Goal: Transaction & Acquisition: Purchase product/service

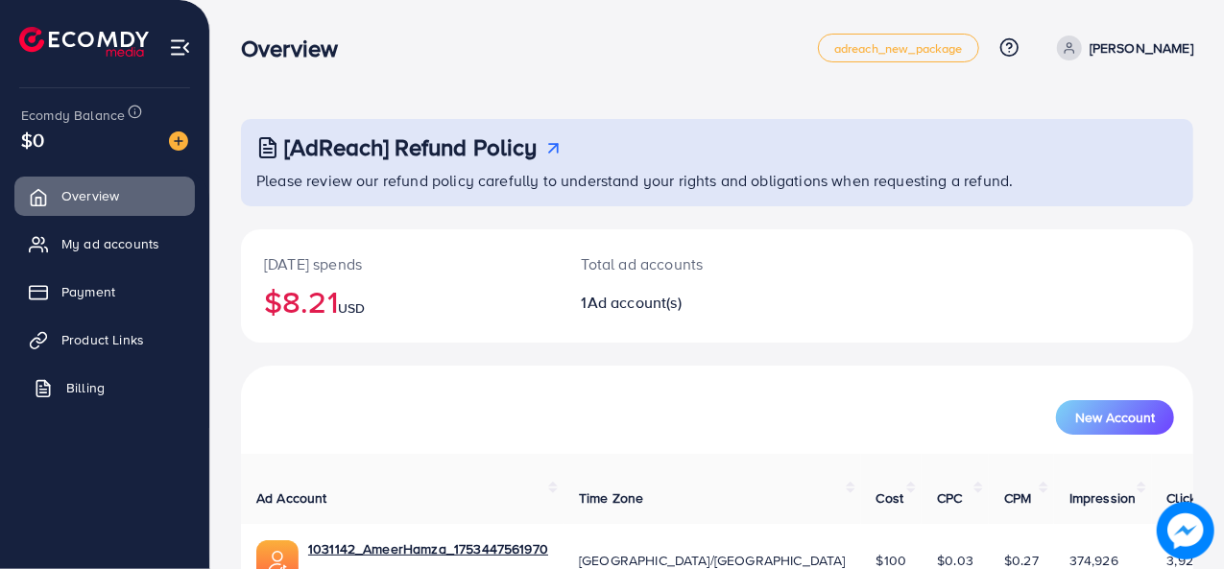
click at [88, 381] on span "Billing" at bounding box center [85, 387] width 38 height 19
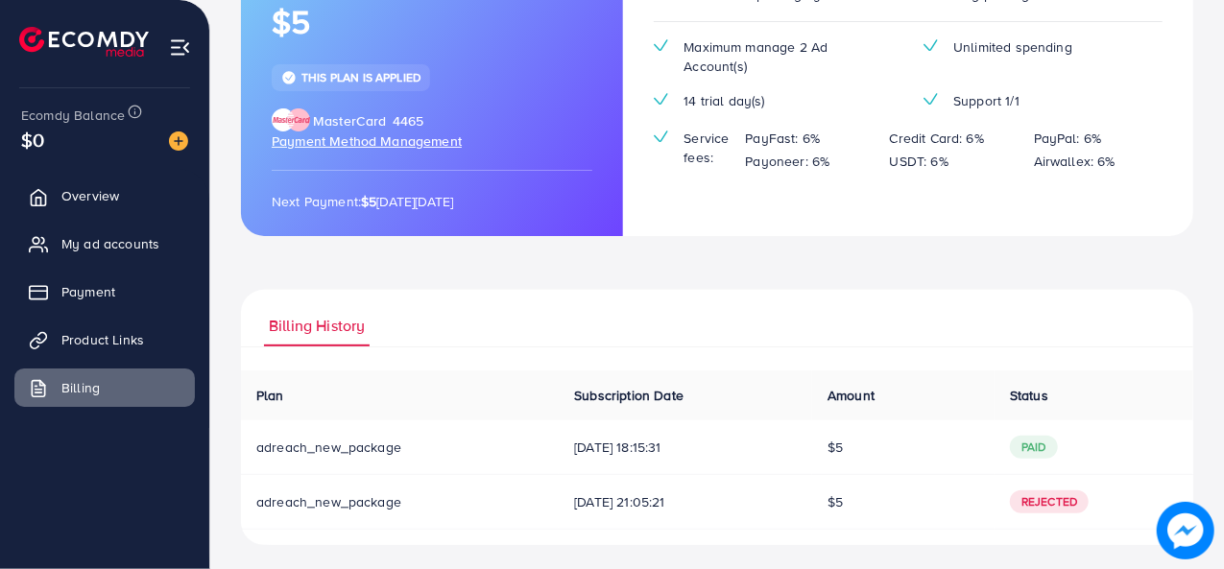
scroll to position [215, 0]
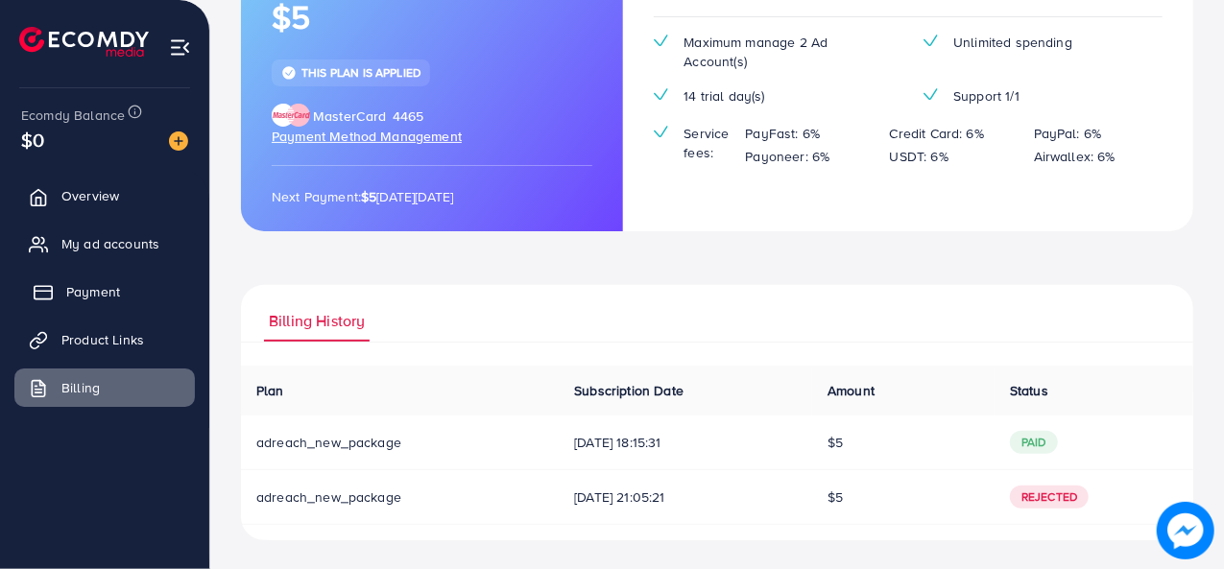
click at [81, 279] on link "Payment" at bounding box center [104, 292] width 181 height 38
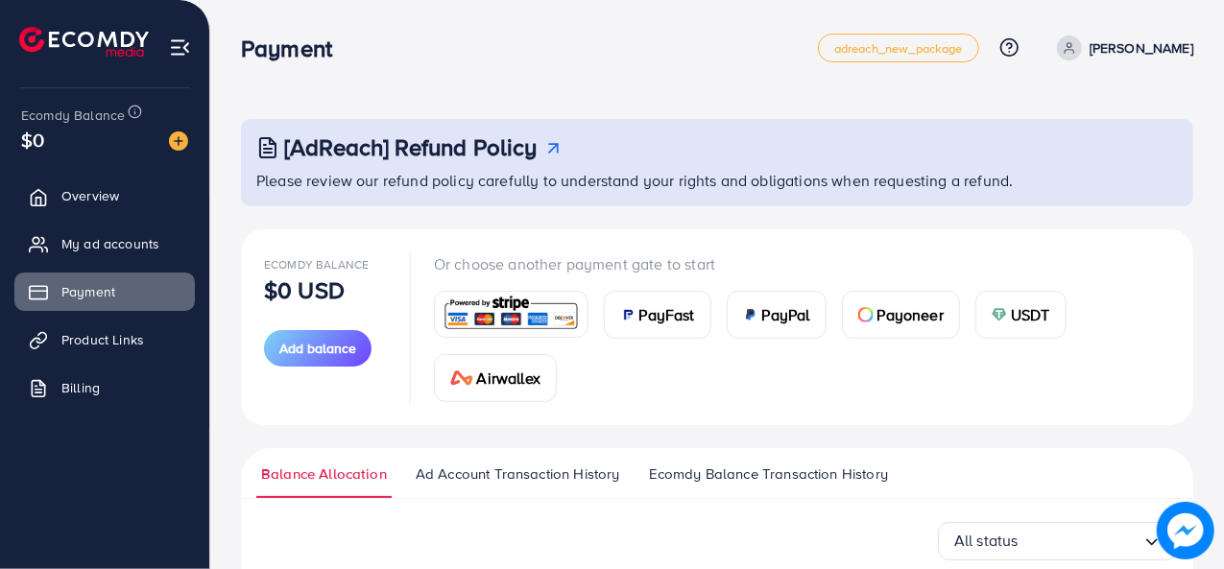
click at [653, 314] on span "PayFast" at bounding box center [668, 314] width 56 height 23
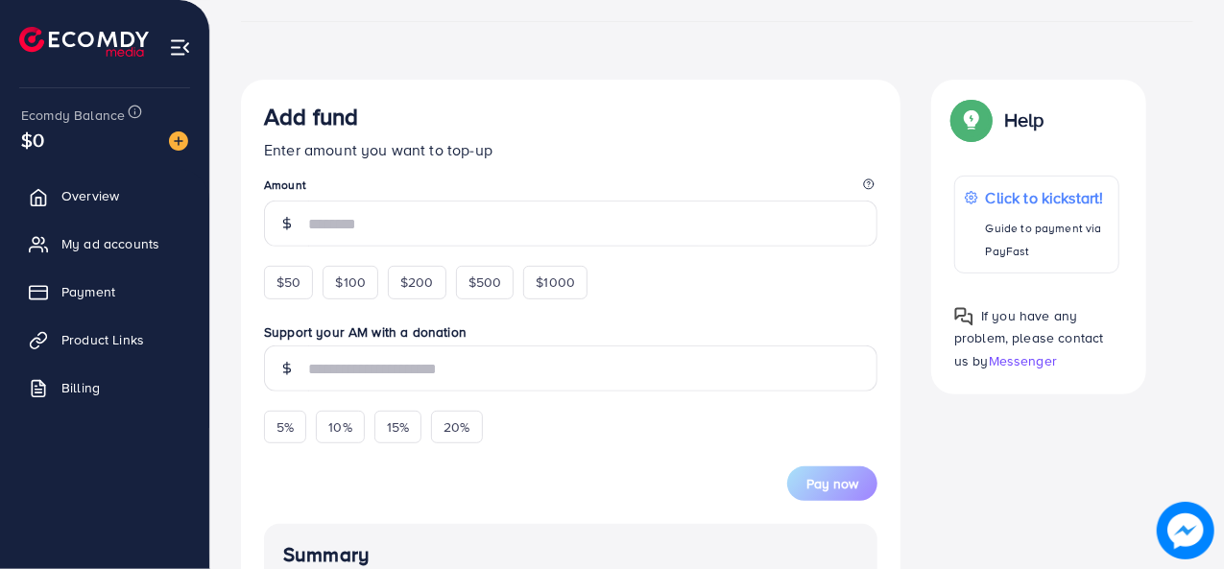
scroll to position [286, 0]
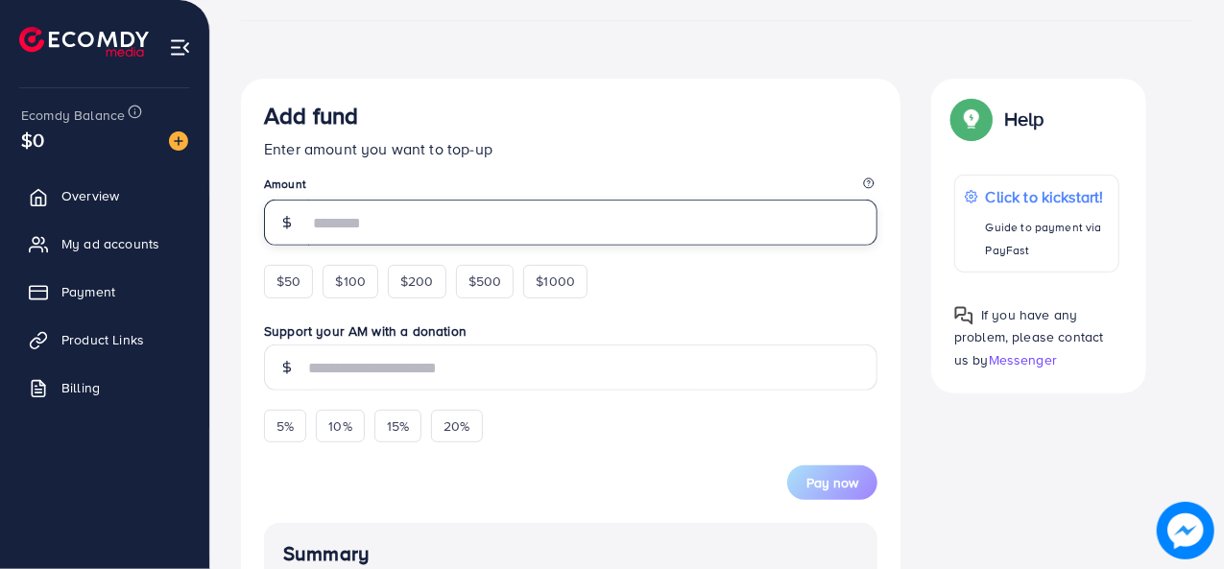
click at [357, 214] on input "number" at bounding box center [592, 223] width 569 height 46
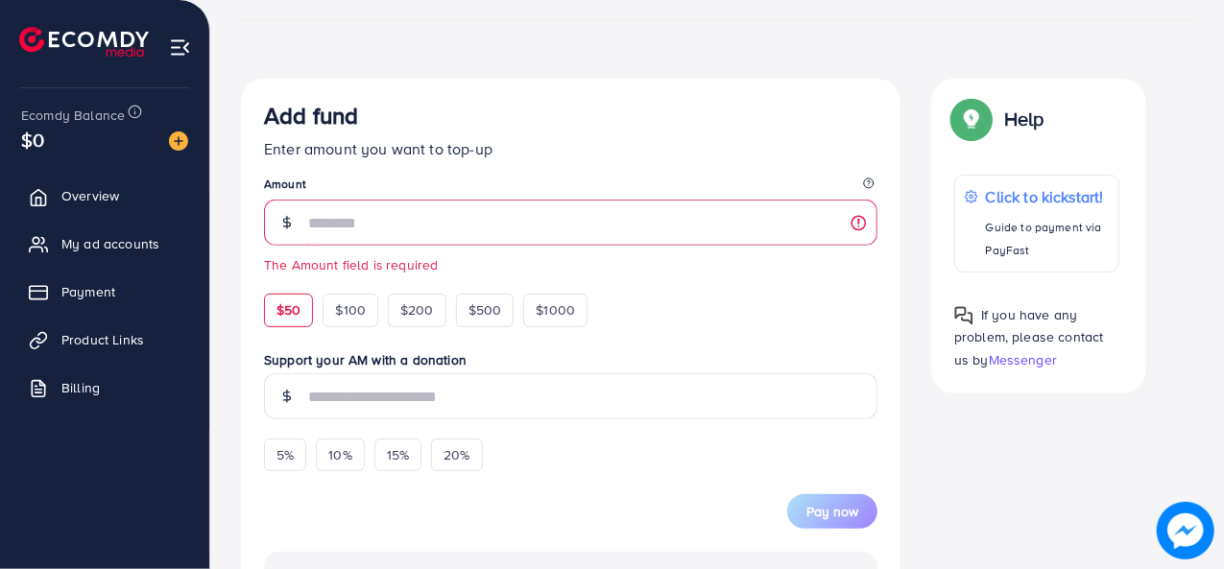
click at [283, 287] on div "$50 $100 $200 $500 $1000" at bounding box center [461, 305] width 394 height 42
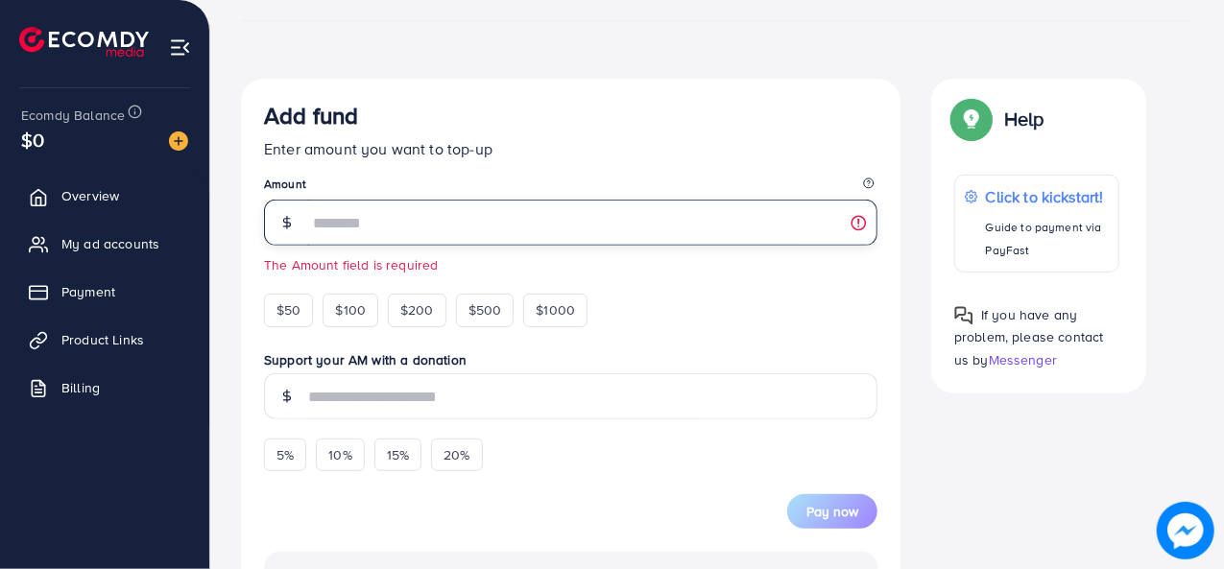
click at [348, 221] on input "number" at bounding box center [592, 223] width 569 height 46
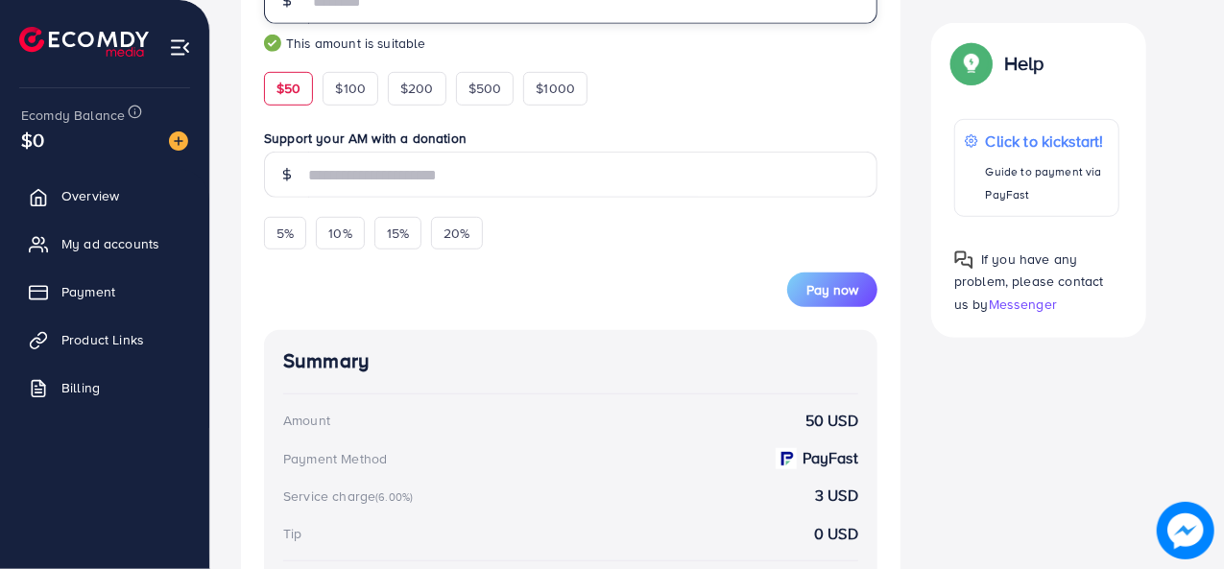
scroll to position [505, 0]
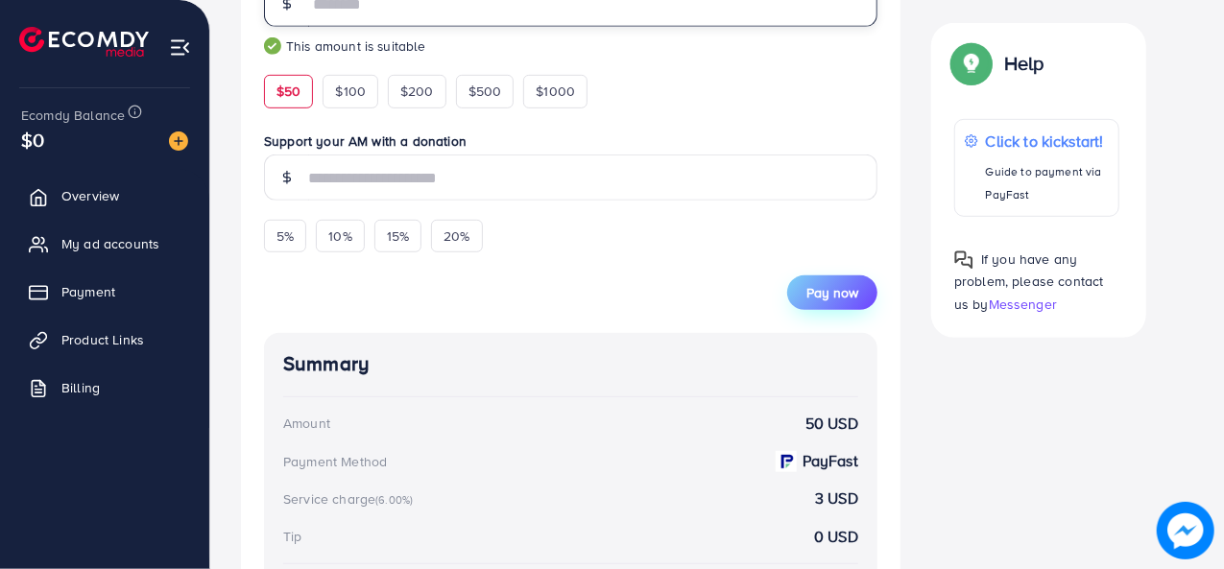
type input "**"
click at [824, 289] on span "Pay now" at bounding box center [833, 292] width 52 height 19
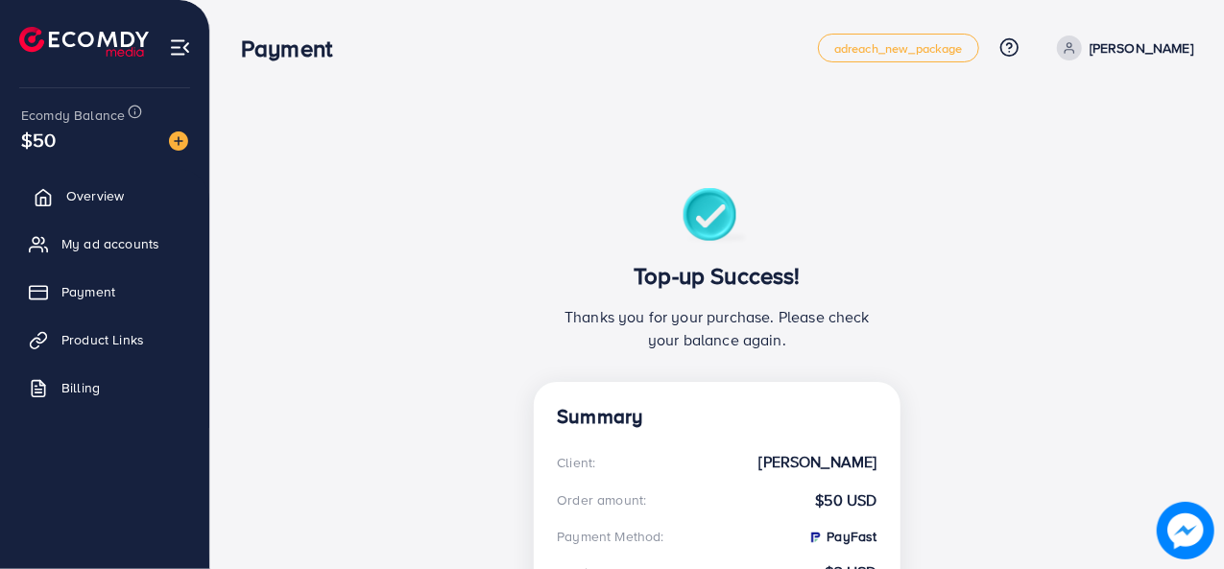
click at [113, 186] on span "Overview" at bounding box center [95, 195] width 58 height 19
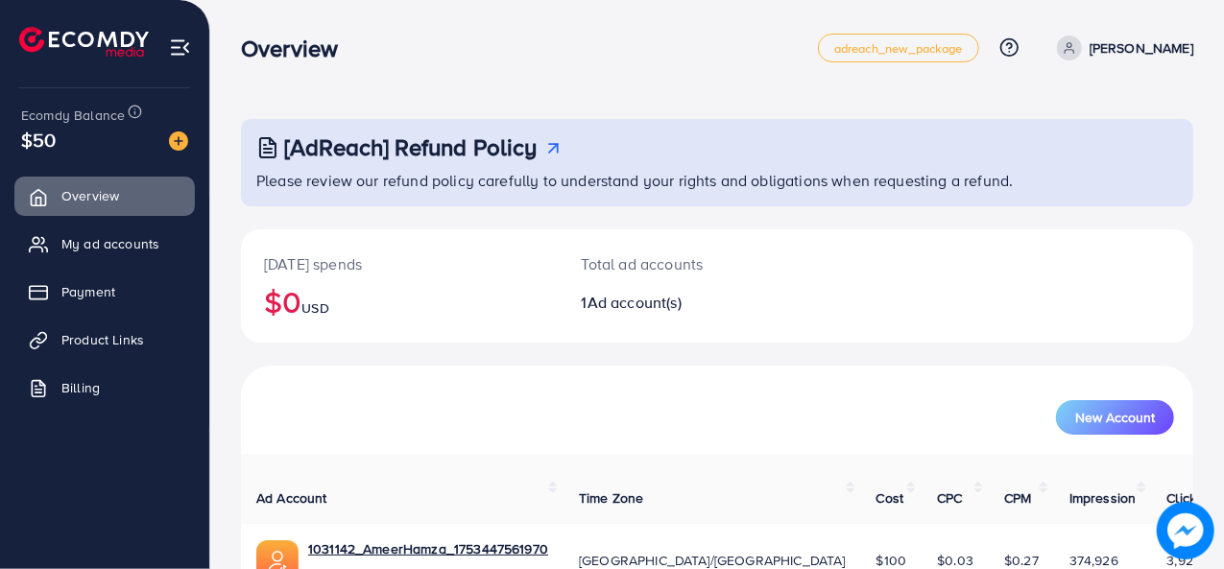
scroll to position [90, 0]
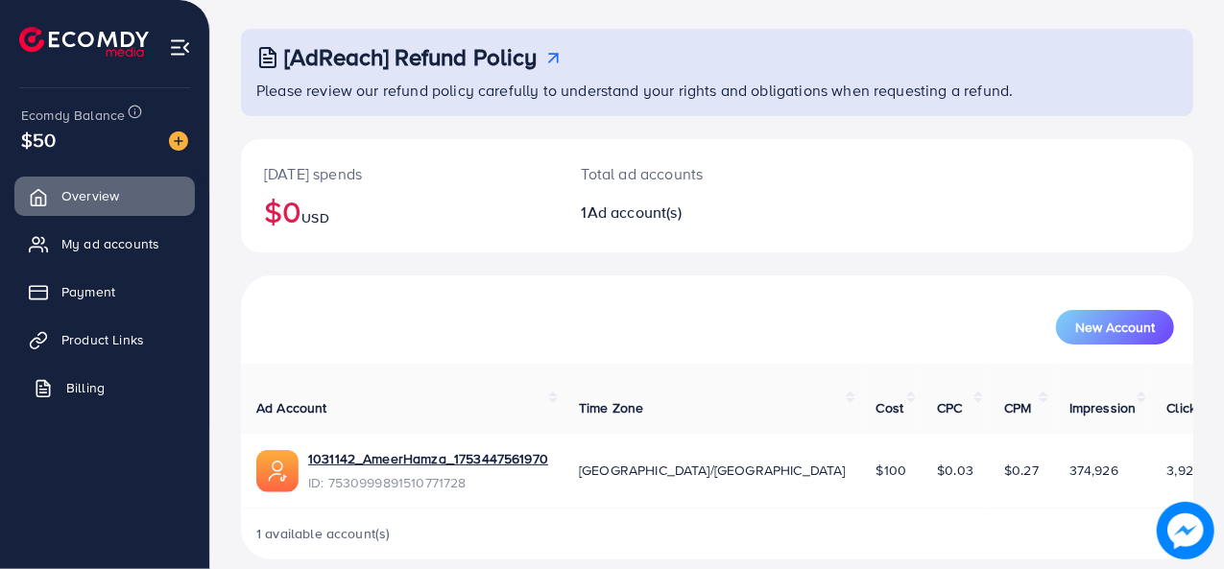
click at [86, 383] on span "Billing" at bounding box center [85, 387] width 38 height 19
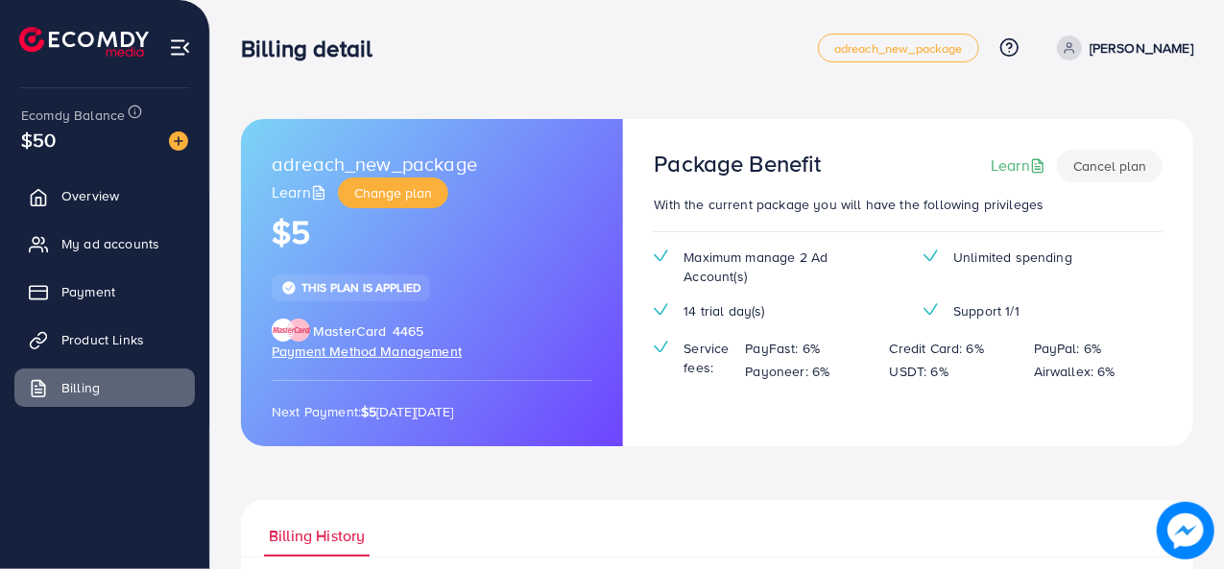
scroll to position [215, 0]
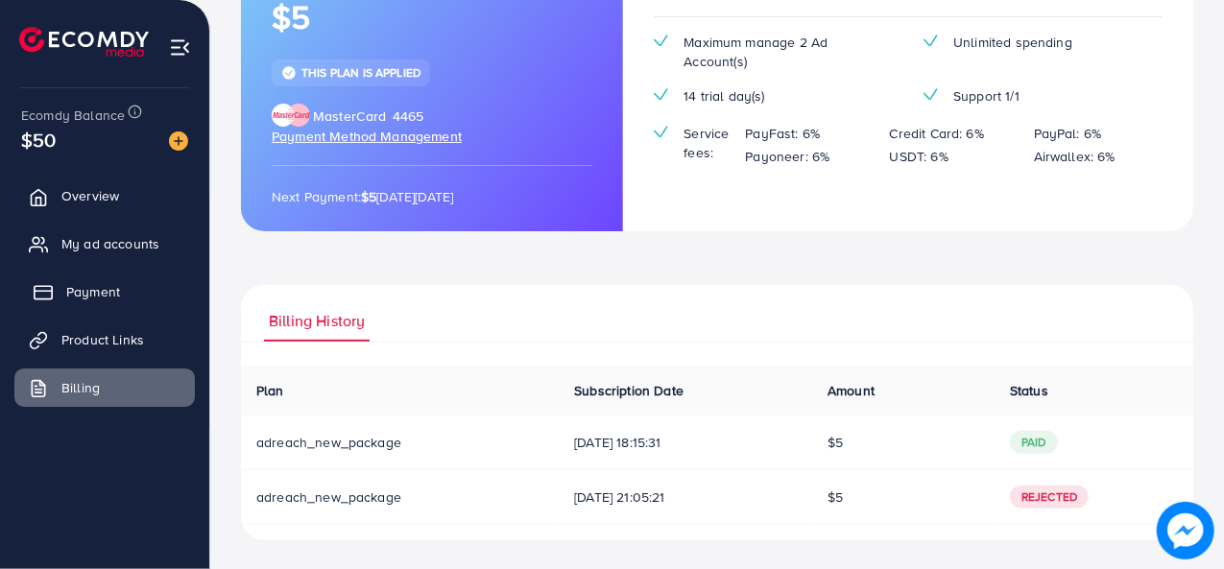
click at [129, 293] on link "Payment" at bounding box center [104, 292] width 181 height 38
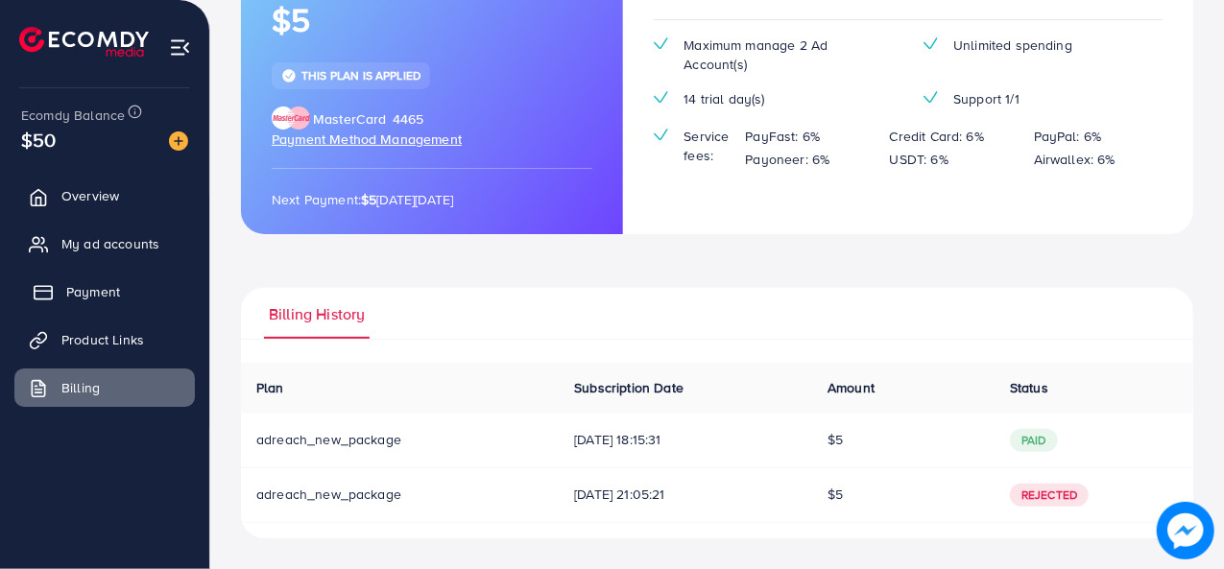
scroll to position [209, 0]
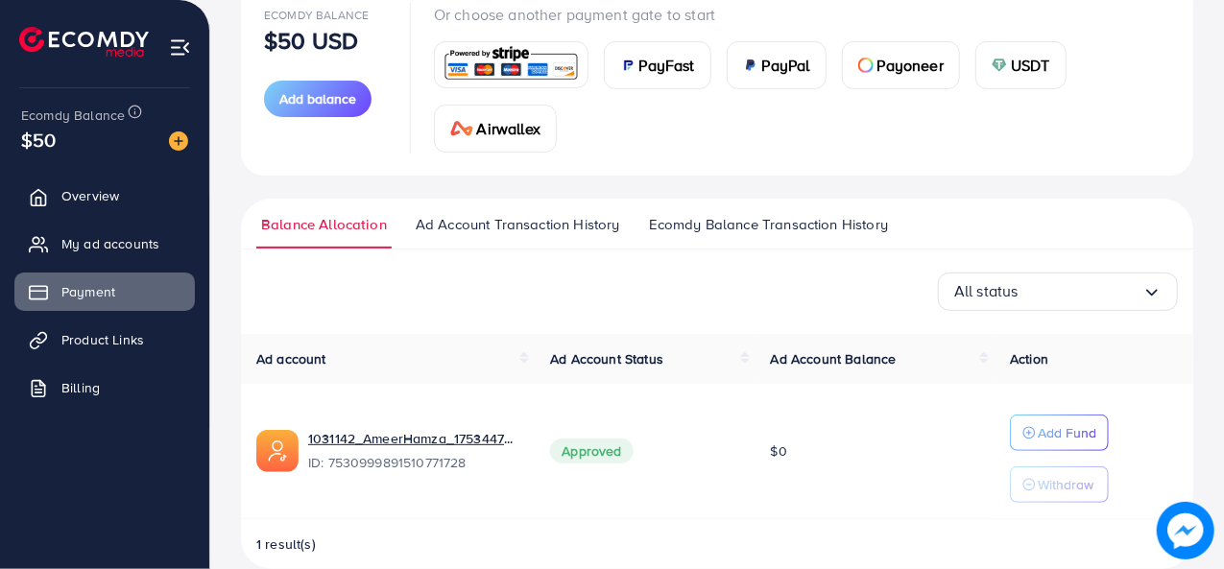
scroll to position [277, 0]
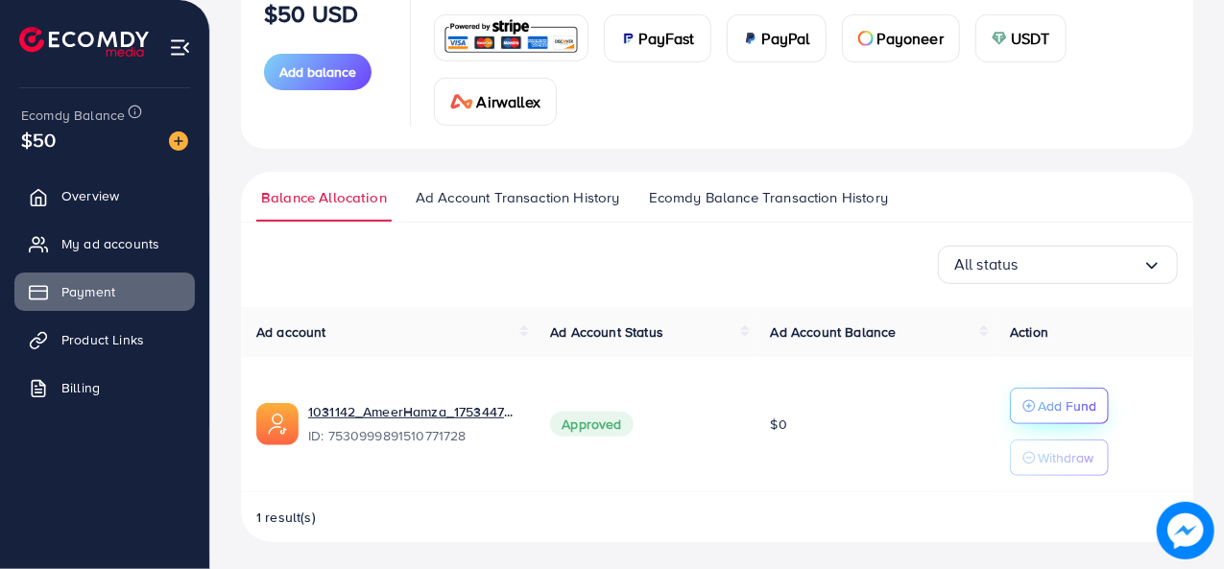
click at [1043, 403] on p "Add Fund" at bounding box center [1067, 406] width 59 height 23
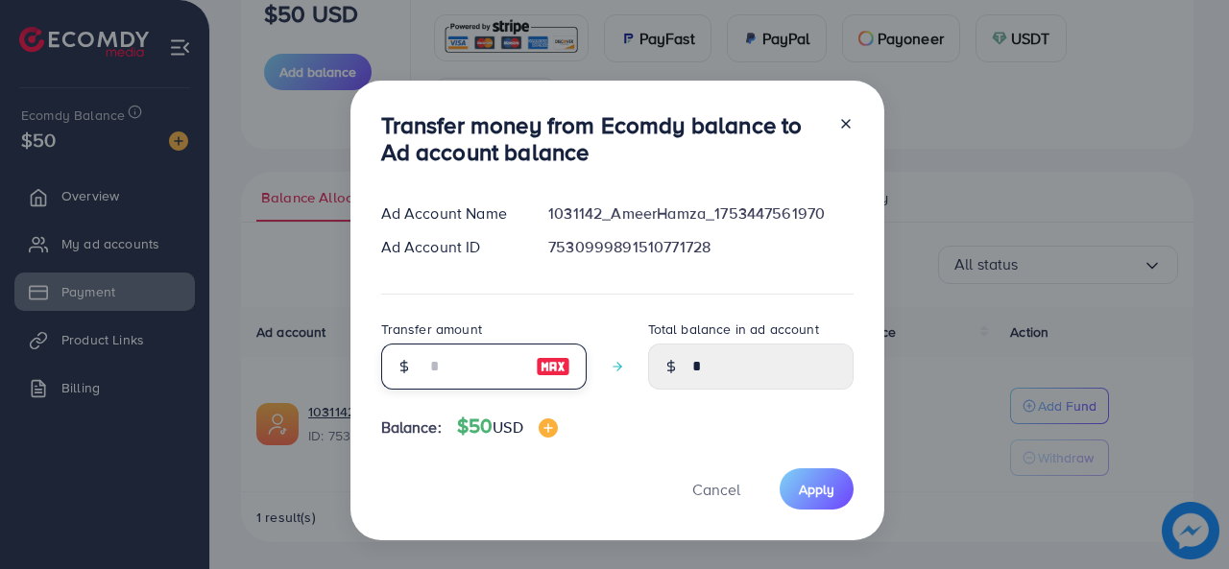
click at [467, 369] on input "number" at bounding box center [473, 367] width 96 height 46
type input "*"
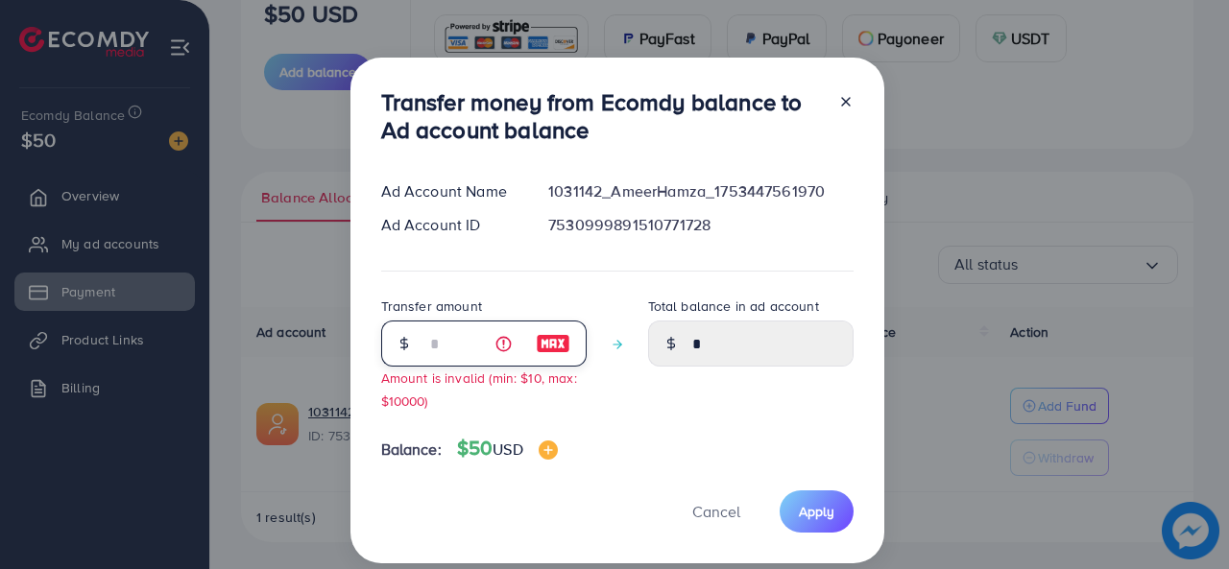
type input "****"
type input "**"
type input "*****"
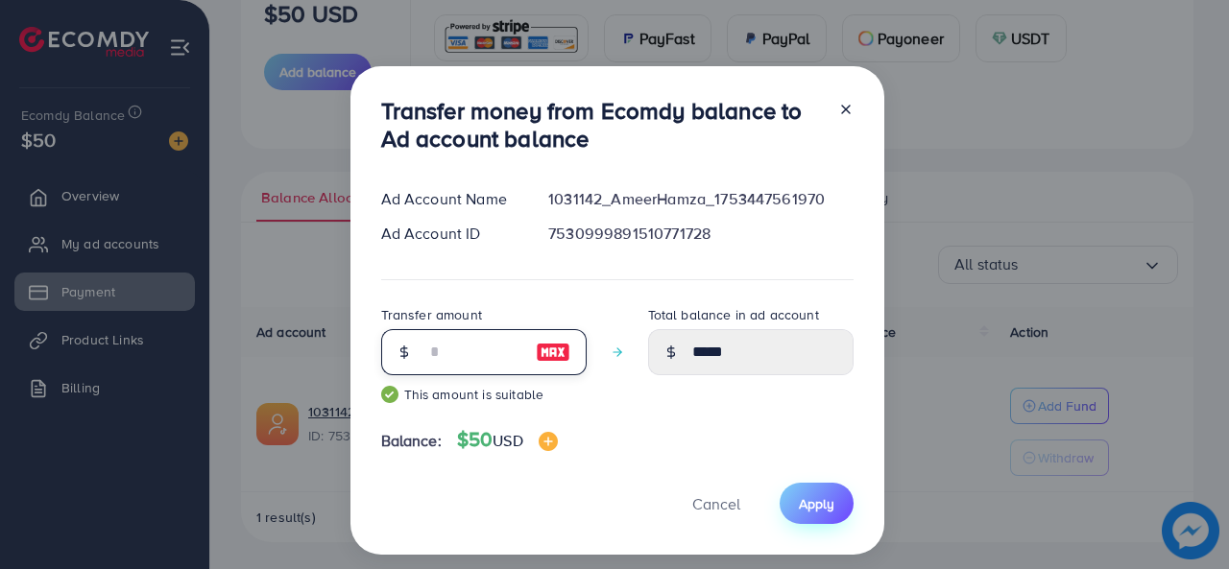
type input "**"
click at [806, 493] on button "Apply" at bounding box center [817, 503] width 74 height 41
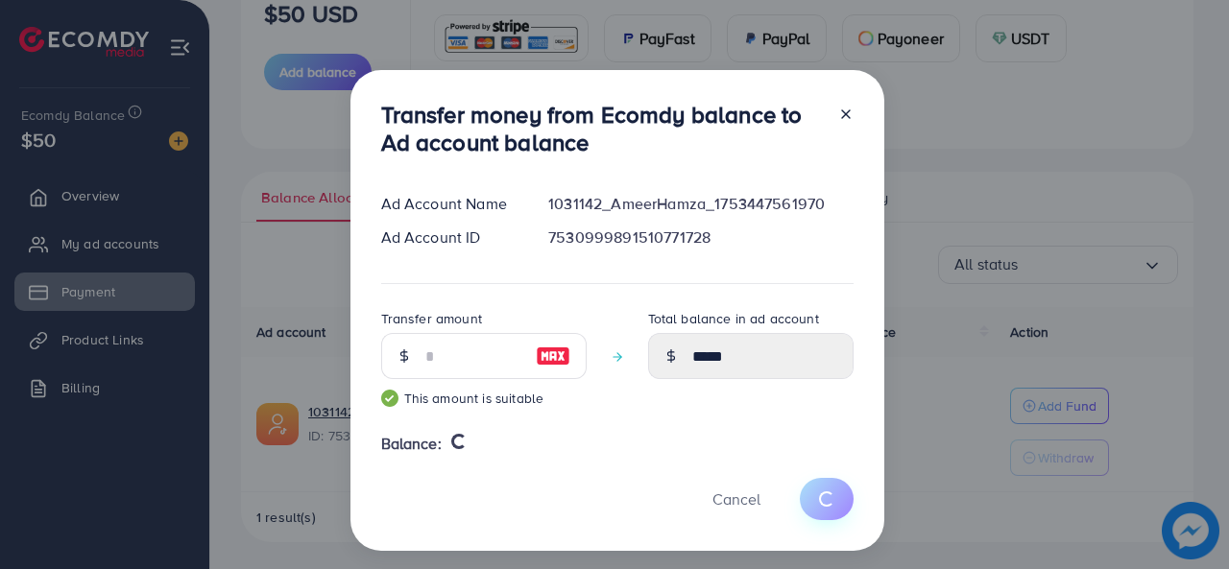
type input "*"
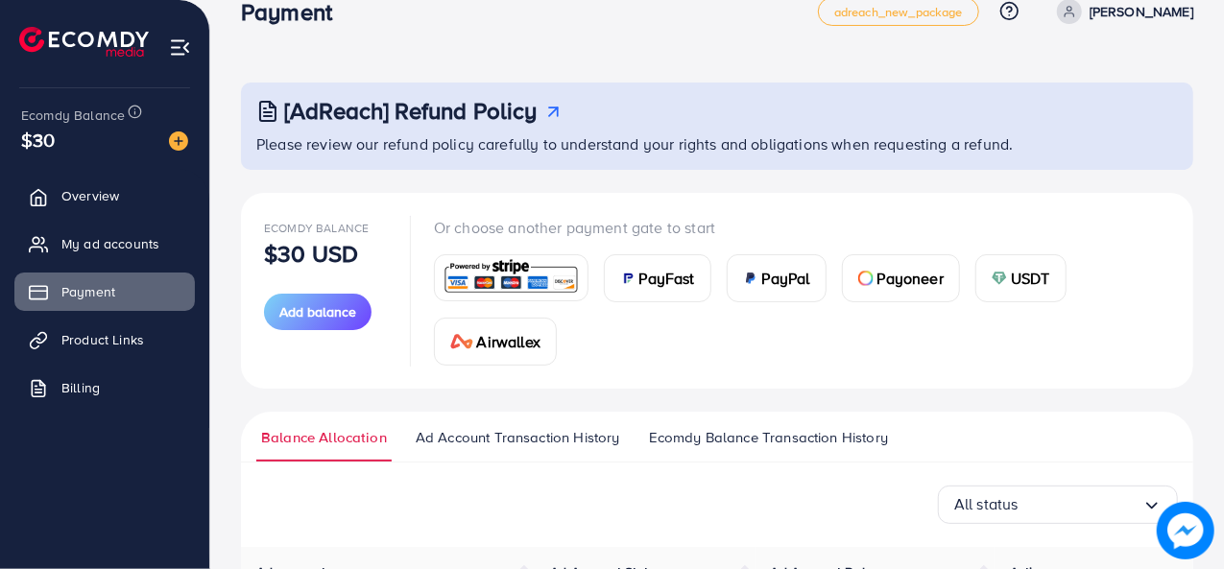
scroll to position [0, 0]
